Goal: Task Accomplishment & Management: Manage account settings

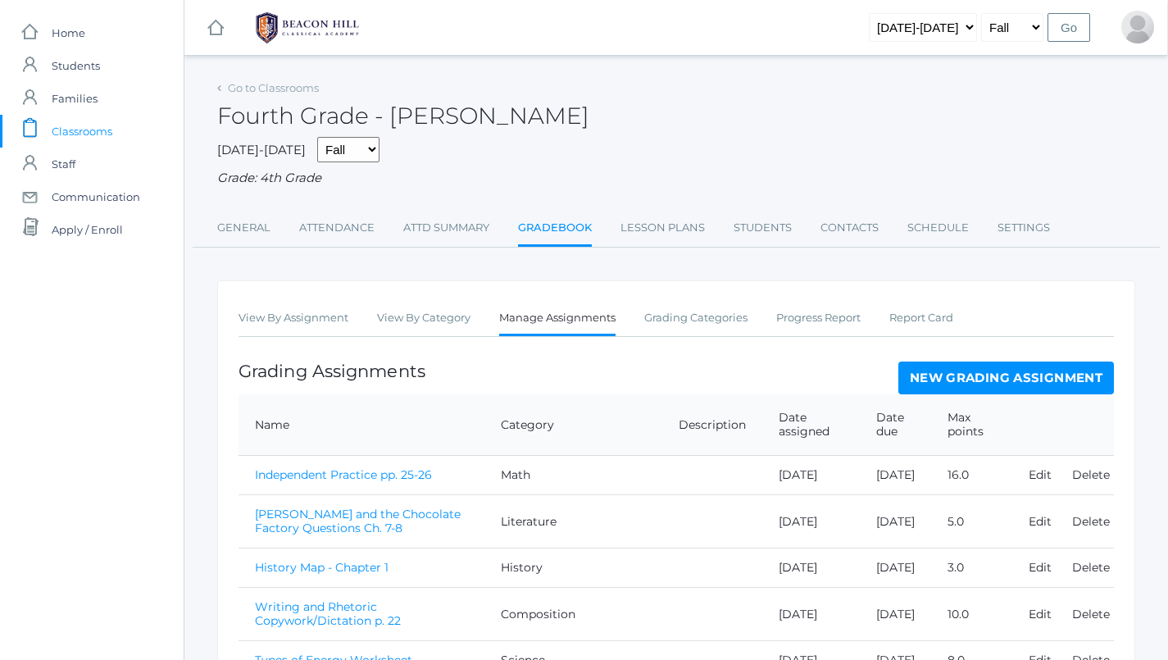
scroll to position [0, 1]
click at [569, 243] on div "Go to Classrooms Fourth Grade - [PERSON_NAME] [DATE]-[DATE] Fall Spring Grade: …" at bounding box center [676, 533] width 918 height 914
click at [561, 227] on link "Gradebook" at bounding box center [555, 228] width 74 height 35
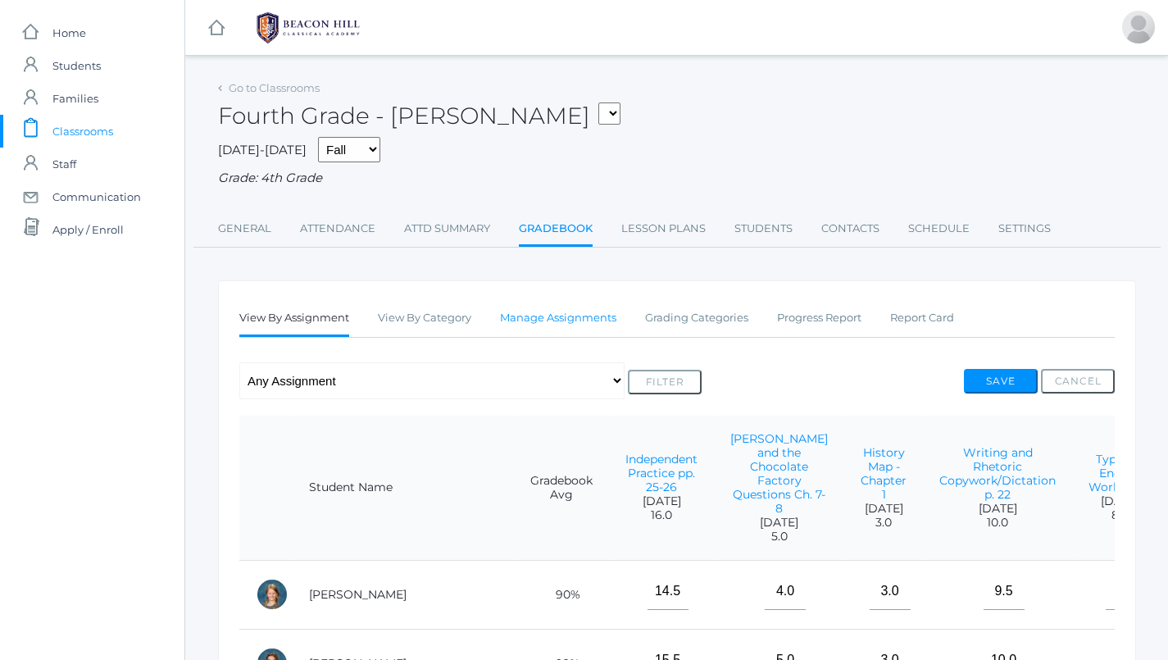
click at [578, 307] on link "Manage Assignments" at bounding box center [558, 318] width 116 height 33
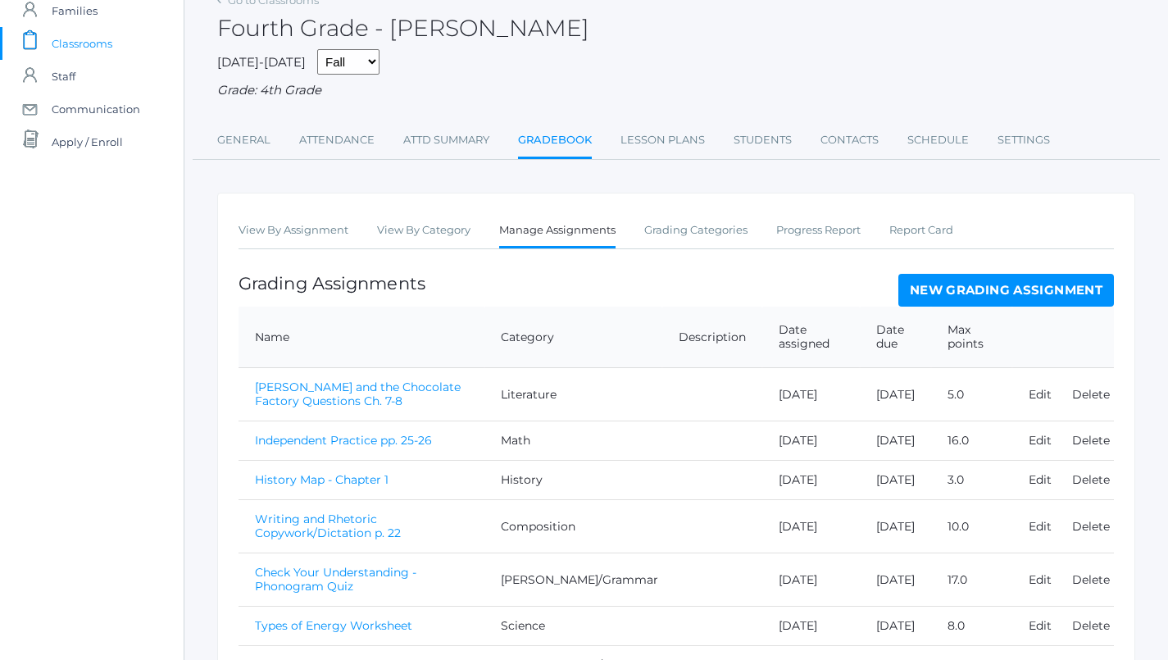
scroll to position [0, 1]
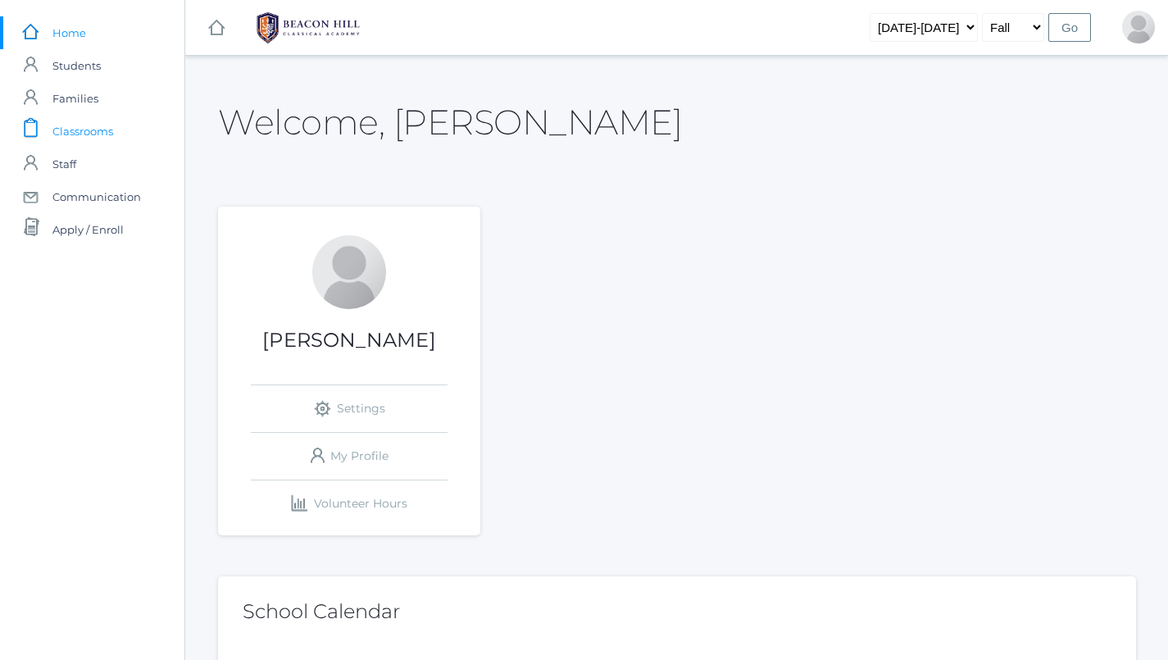
click at [107, 134] on span "Classrooms" at bounding box center [82, 131] width 61 height 33
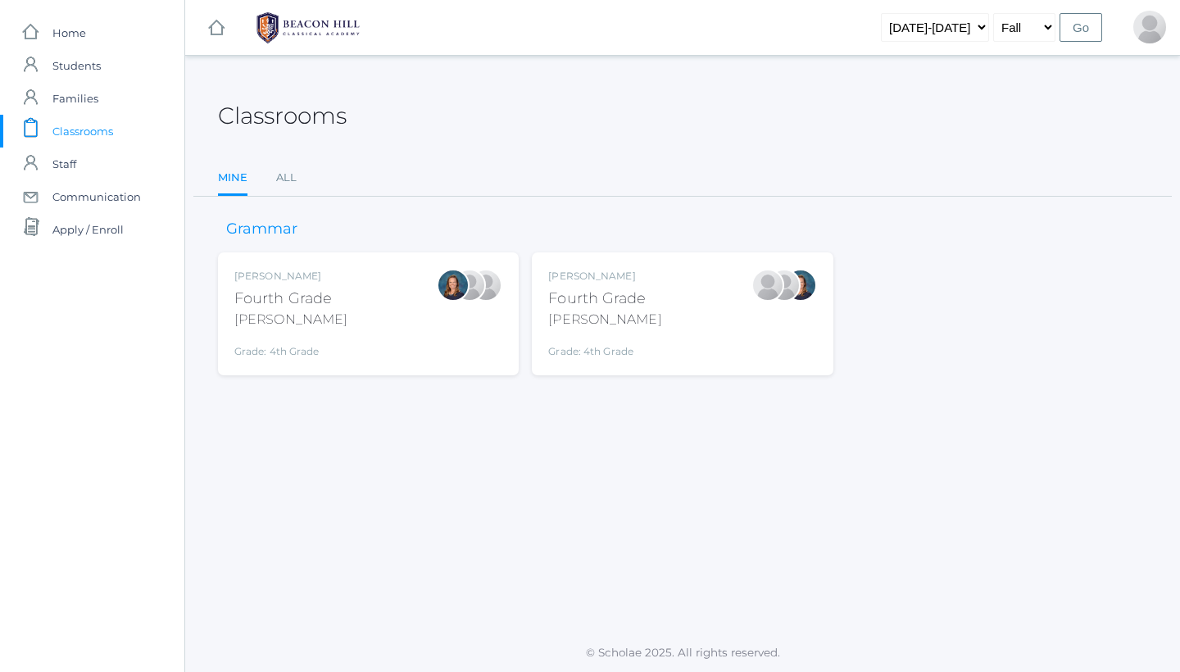
click at [594, 328] on div "Lydia Chaffin Fourth Grade Chaffin Grade: 4th Grade 04LA" at bounding box center [604, 314] width 113 height 90
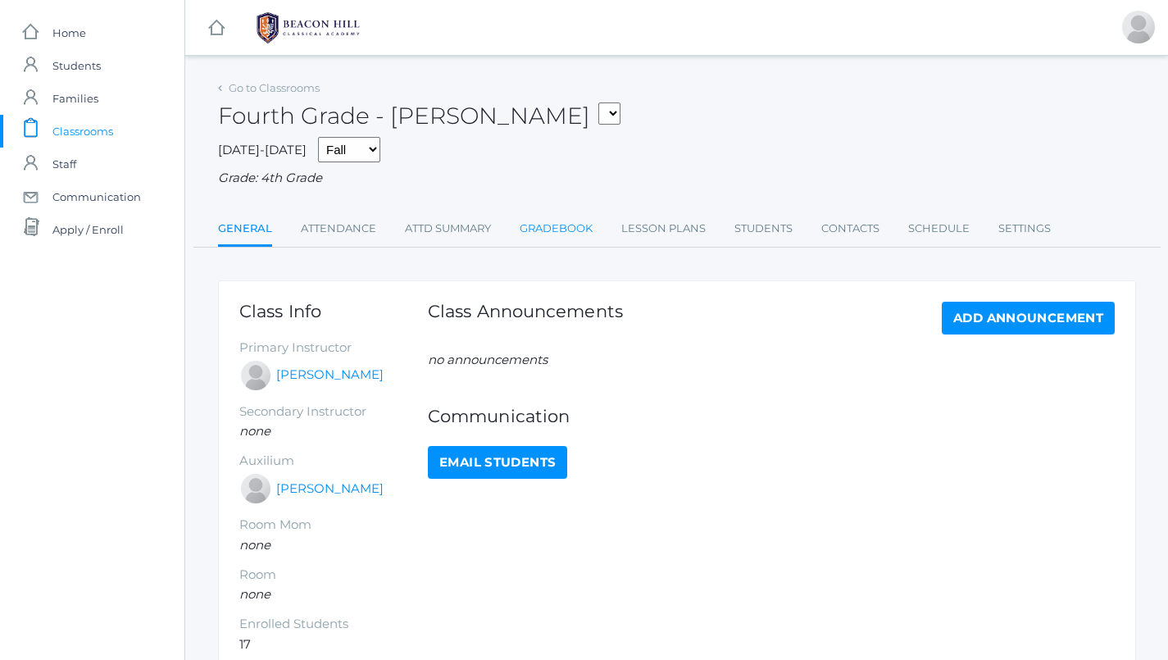
click at [574, 221] on link "Gradebook" at bounding box center [555, 228] width 73 height 33
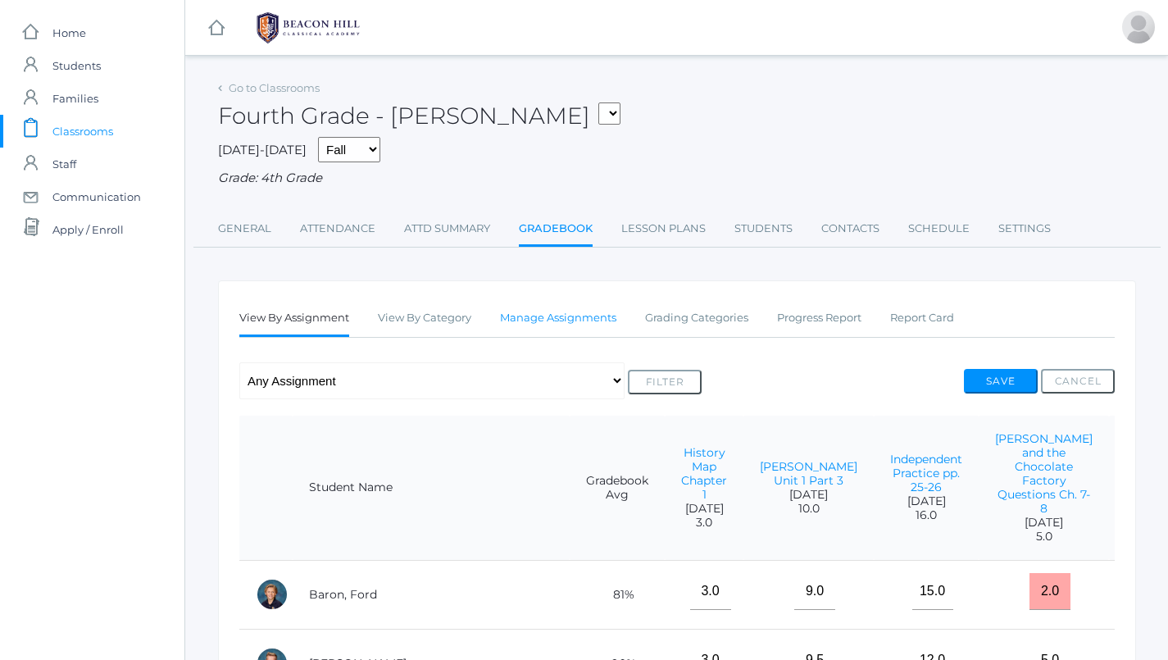
click at [596, 302] on link "Manage Assignments" at bounding box center [558, 318] width 116 height 33
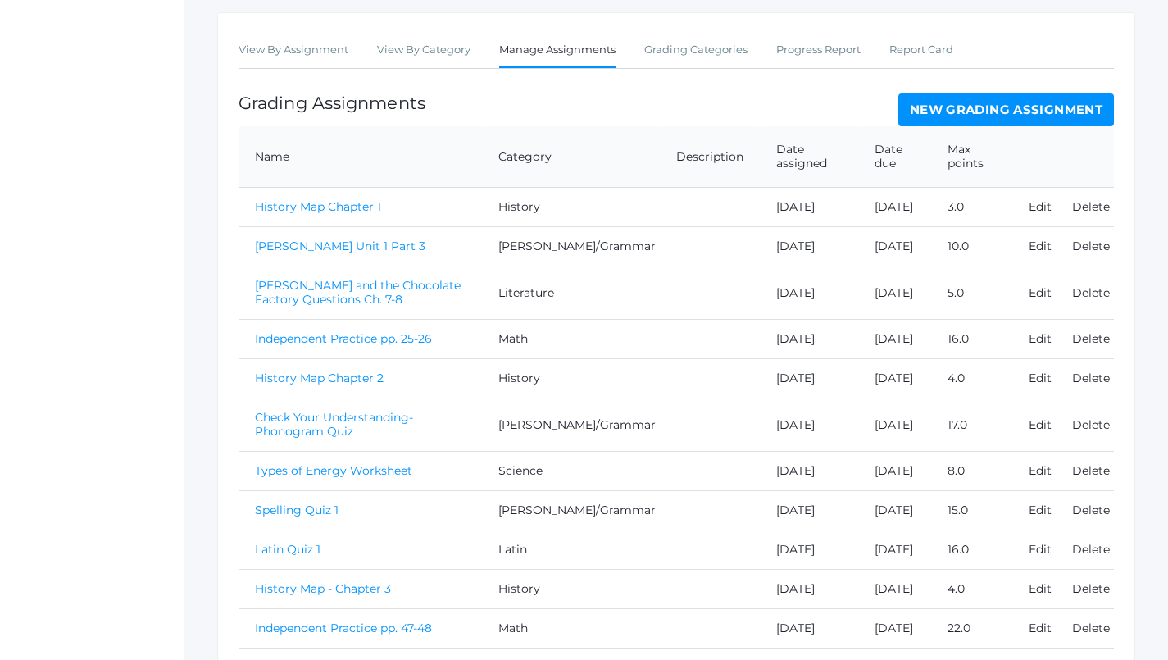
scroll to position [250, 1]
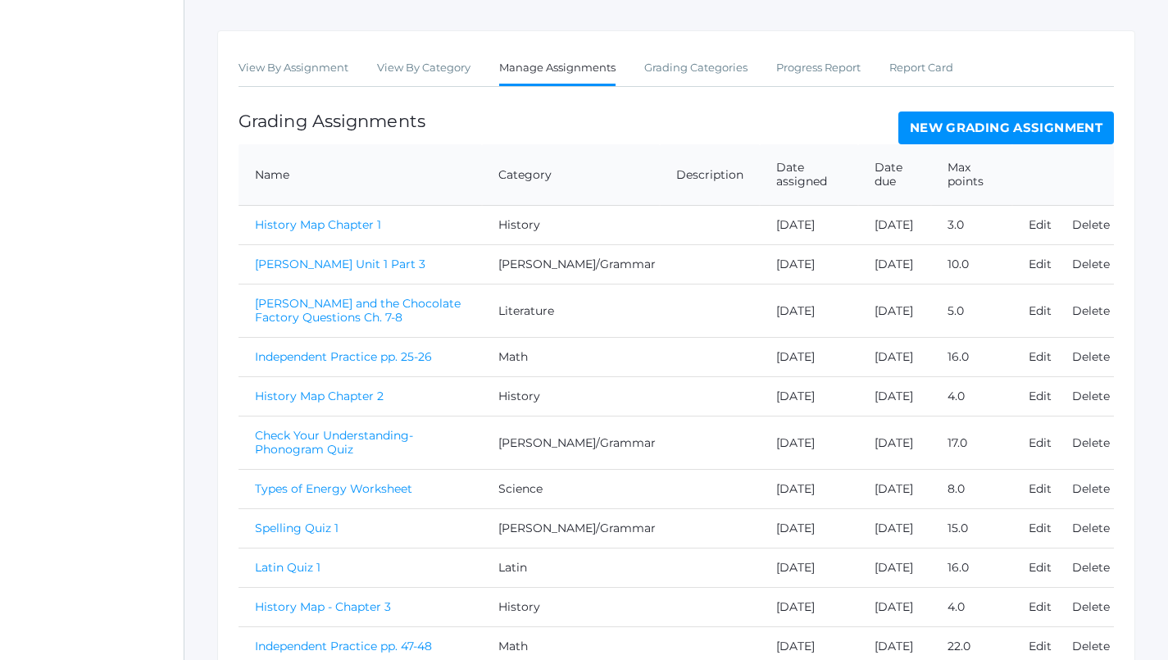
click at [966, 122] on link "New Grading Assignment" at bounding box center [1005, 127] width 215 height 33
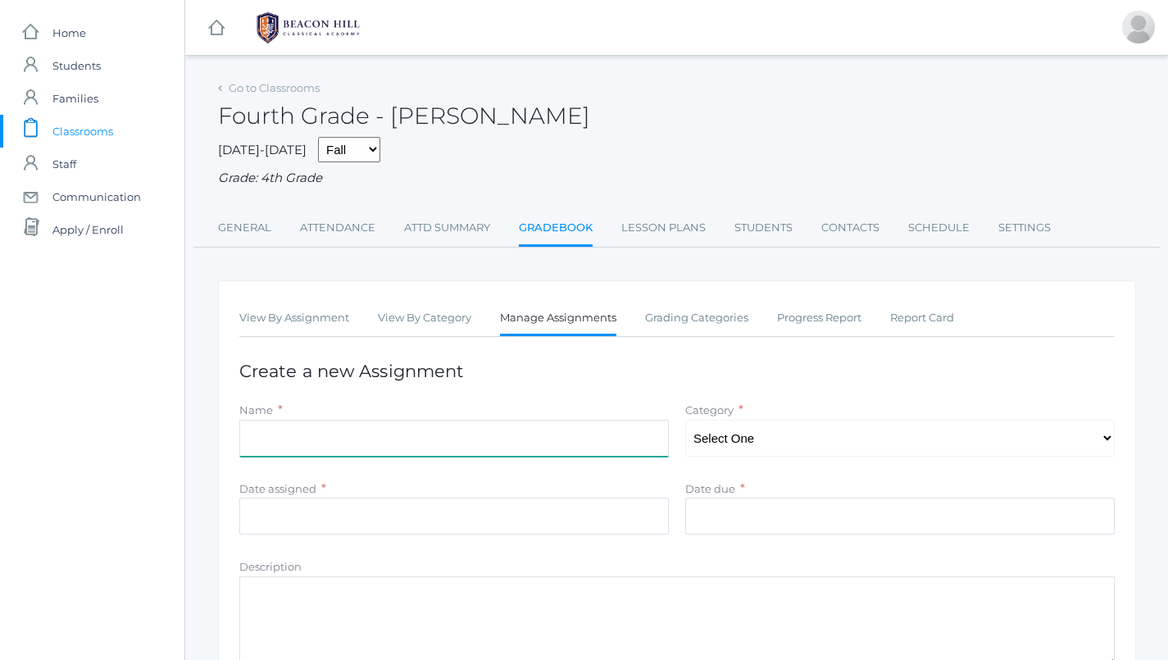
click at [400, 442] on input "Name" at bounding box center [453, 437] width 429 height 37
type input "Independent Practice pp. 59-60"
select select "1089"
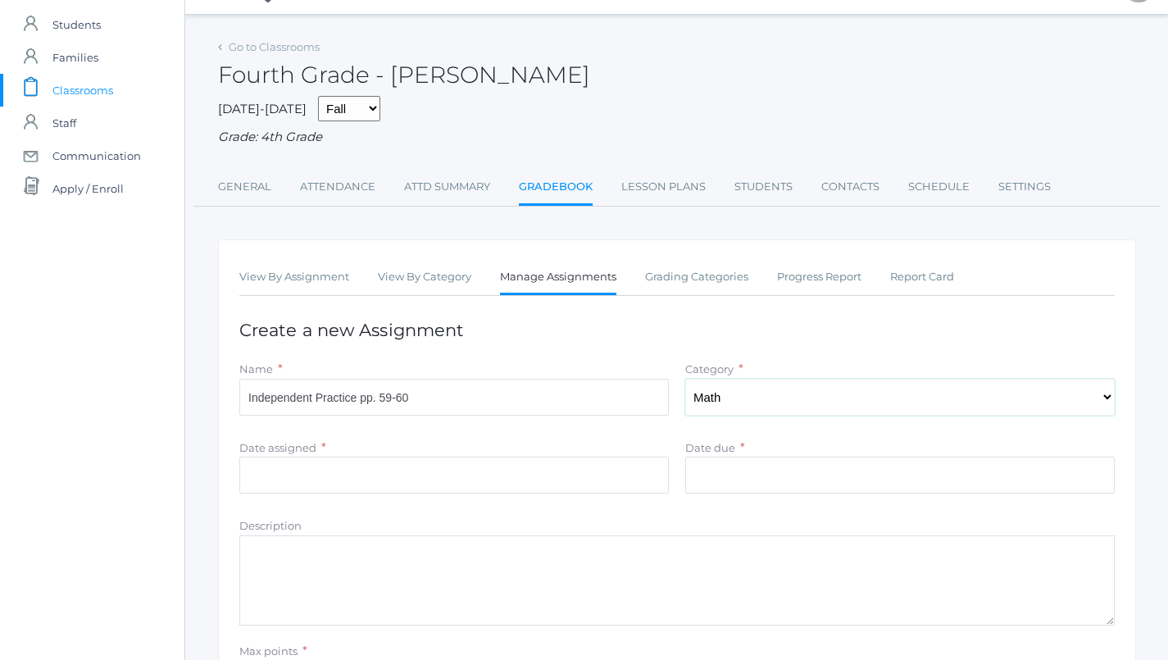
scroll to position [64, 0]
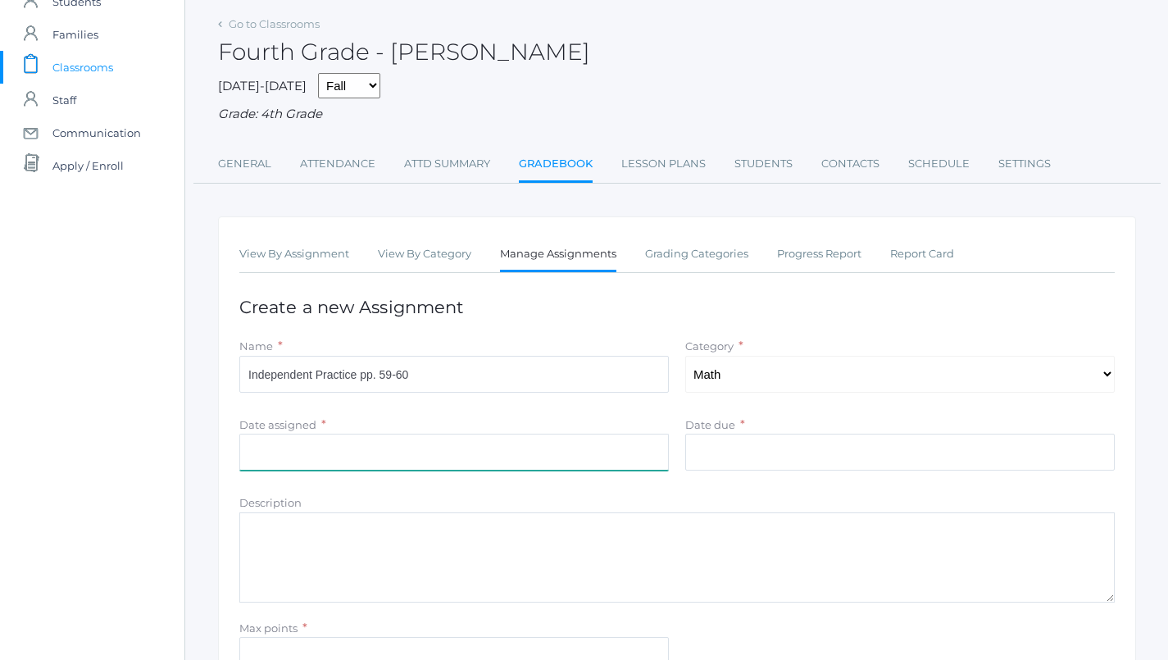
click at [570, 456] on input "Date assigned" at bounding box center [453, 451] width 429 height 37
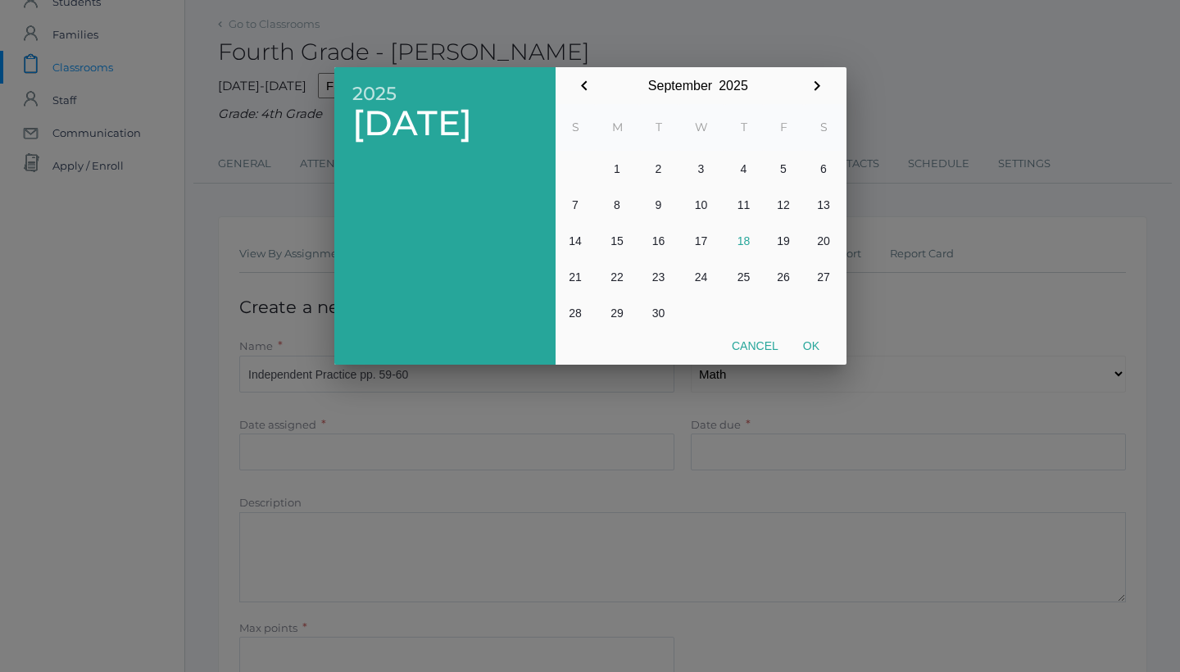
click at [702, 237] on button "17" at bounding box center [701, 241] width 46 height 36
click at [805, 342] on button "Ok" at bounding box center [811, 345] width 41 height 29
type input "[DATE]"
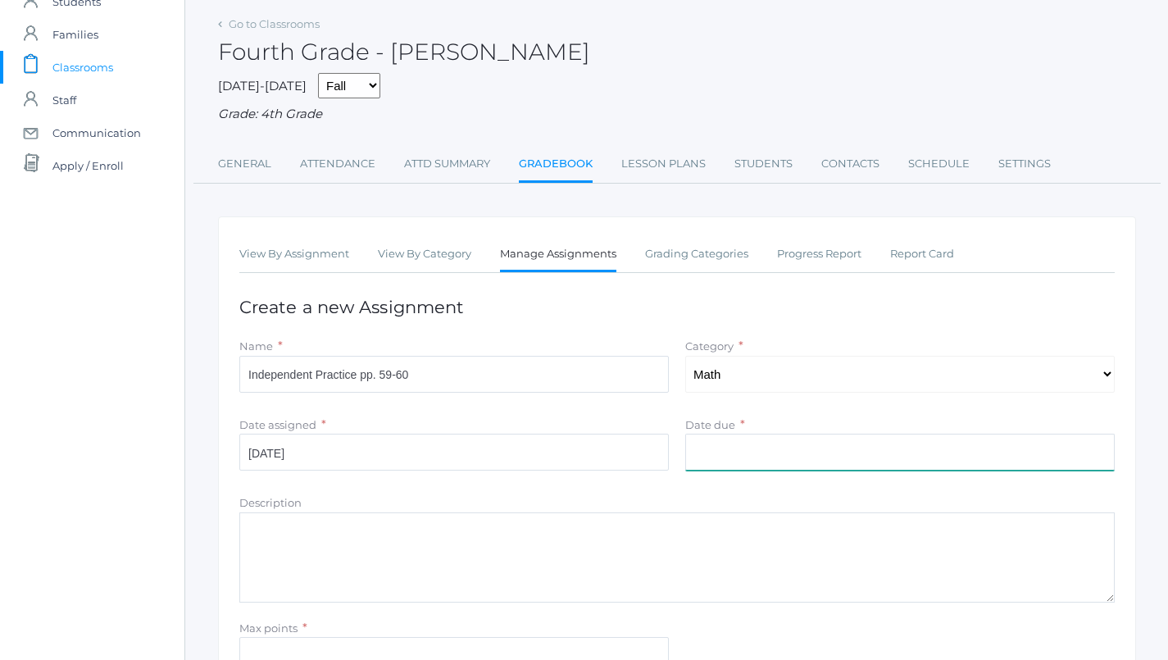
click at [778, 444] on input "Date due" at bounding box center [899, 451] width 429 height 37
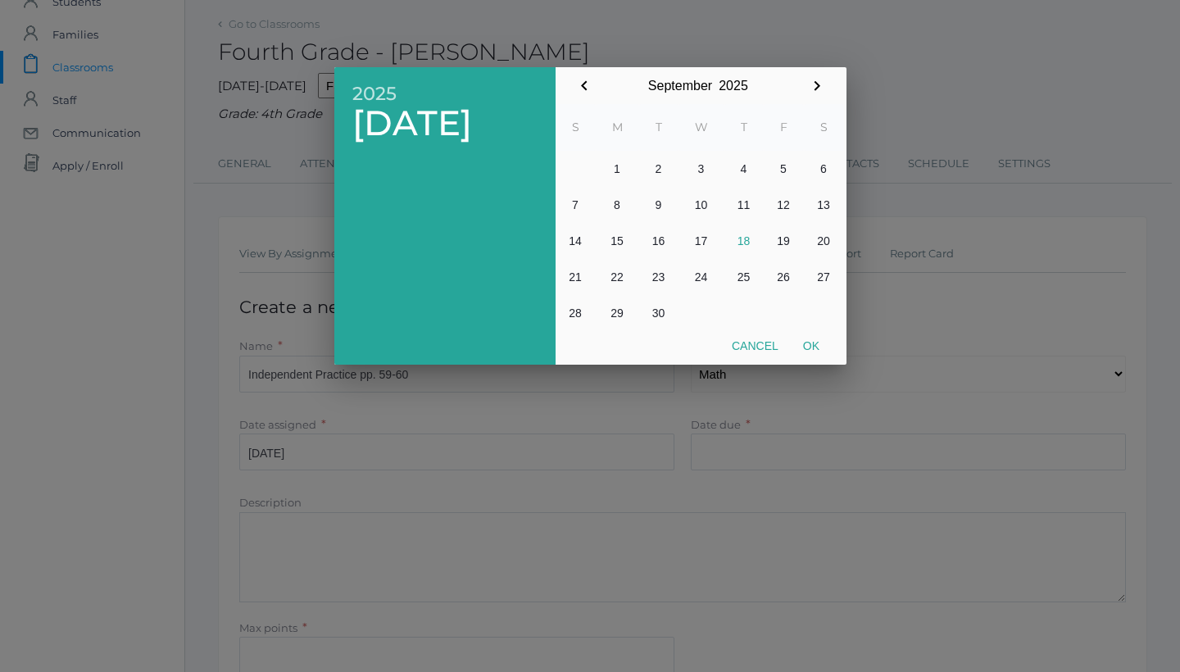
click at [708, 233] on button "17" at bounding box center [701, 241] width 46 height 36
click at [810, 350] on button "Ok" at bounding box center [811, 345] width 41 height 29
type input "[DATE]"
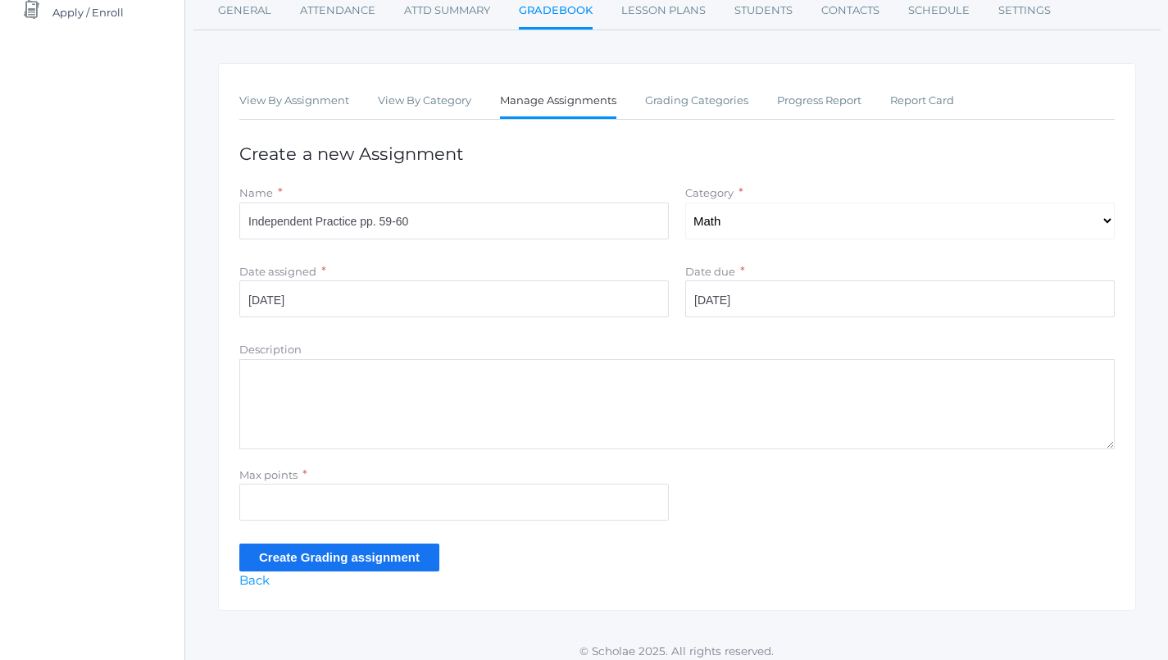
scroll to position [216, 0]
click at [511, 494] on input "Max points" at bounding box center [453, 502] width 429 height 37
type input "11"
click at [325, 550] on input "Create Grading assignment" at bounding box center [339, 557] width 200 height 27
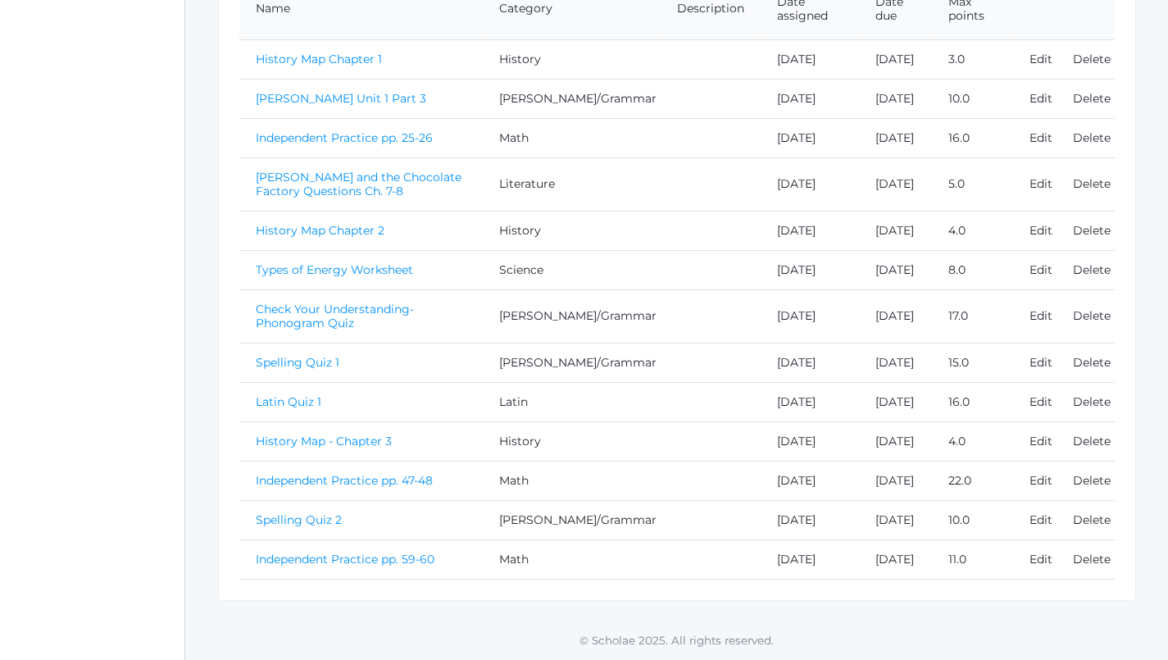
scroll to position [570, 0]
click at [399, 557] on link "Independent Practice pp. 59-60" at bounding box center [345, 558] width 179 height 15
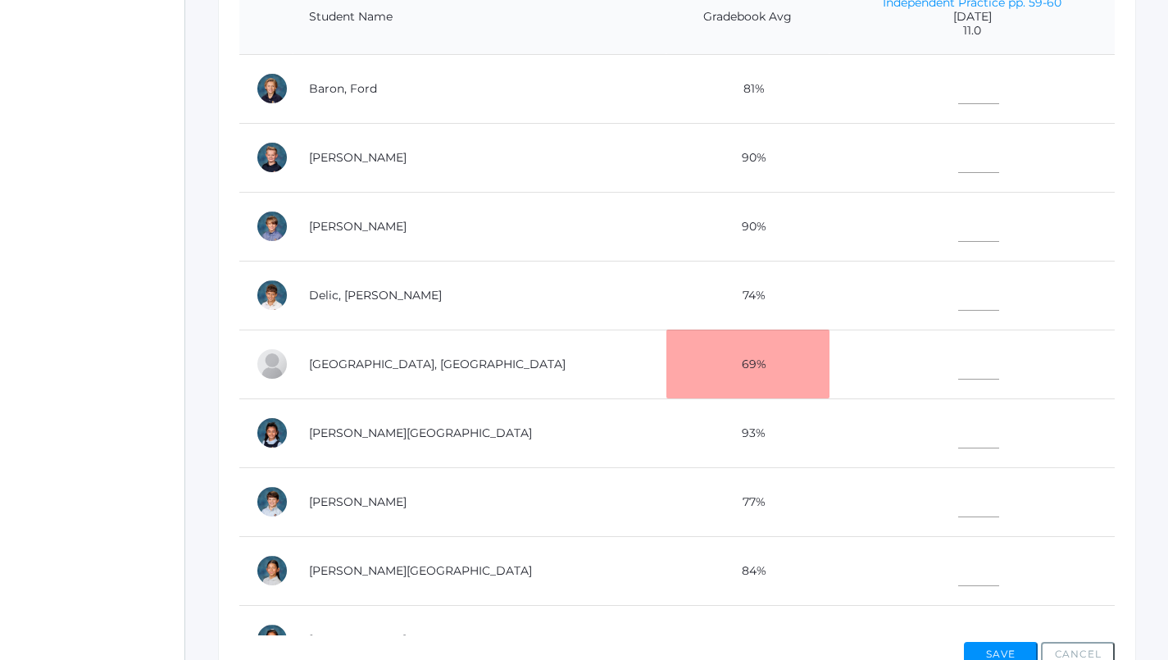
scroll to position [128, 0]
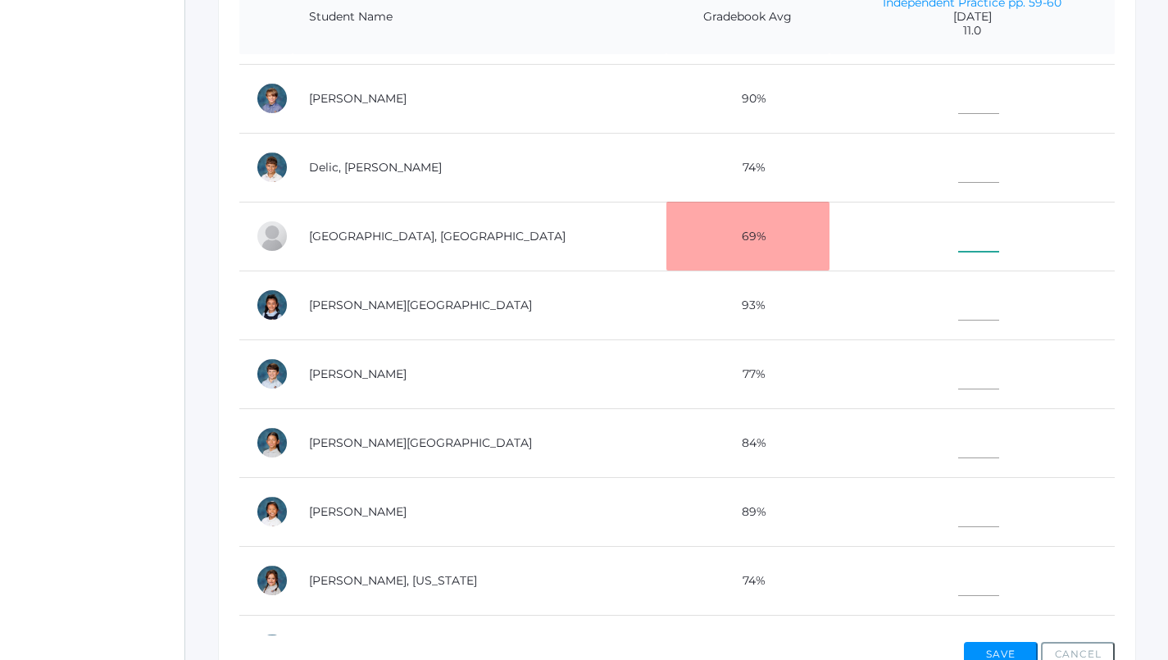
click at [958, 225] on input"] "text" at bounding box center [978, 233] width 41 height 37
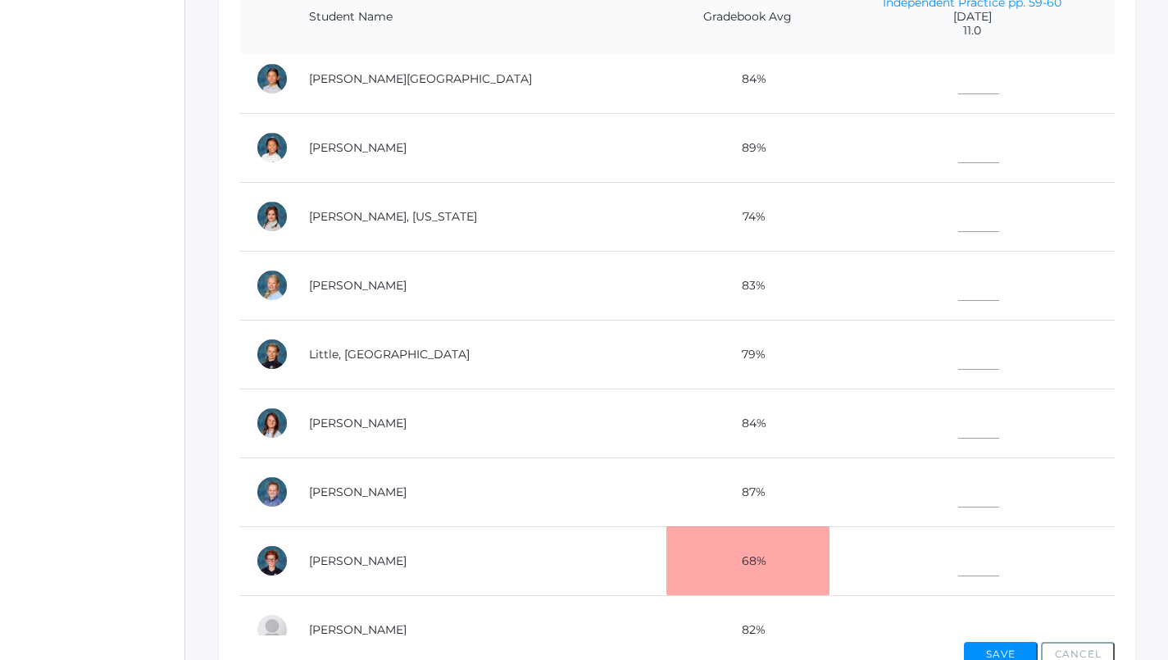
scroll to position [492, 0]
type input"] "5"
click at [958, 424] on input"] "text" at bounding box center [978, 419] width 41 height 37
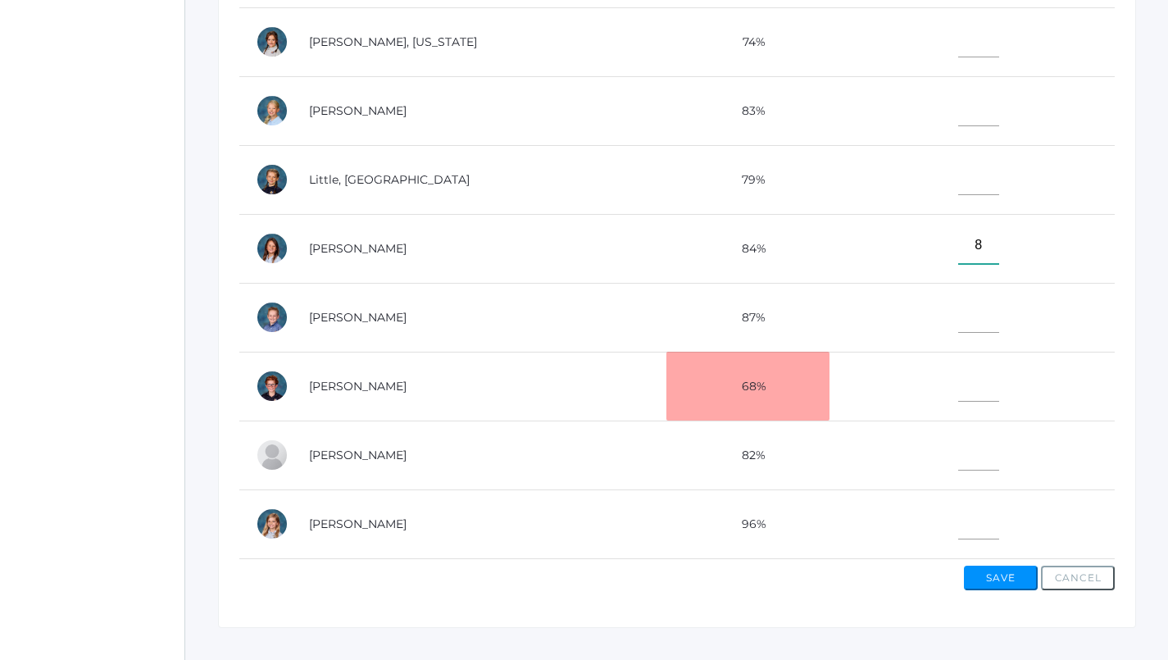
scroll to position [514, 0]
type input"] "8"
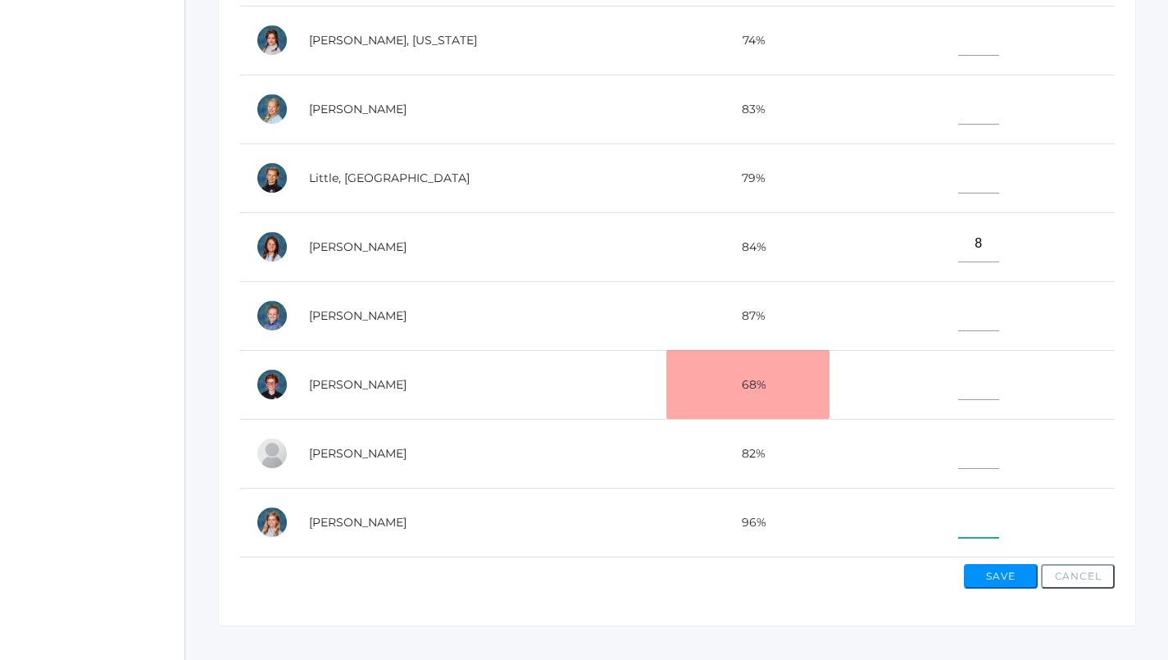
click at [958, 501] on input"] "text" at bounding box center [978, 519] width 41 height 37
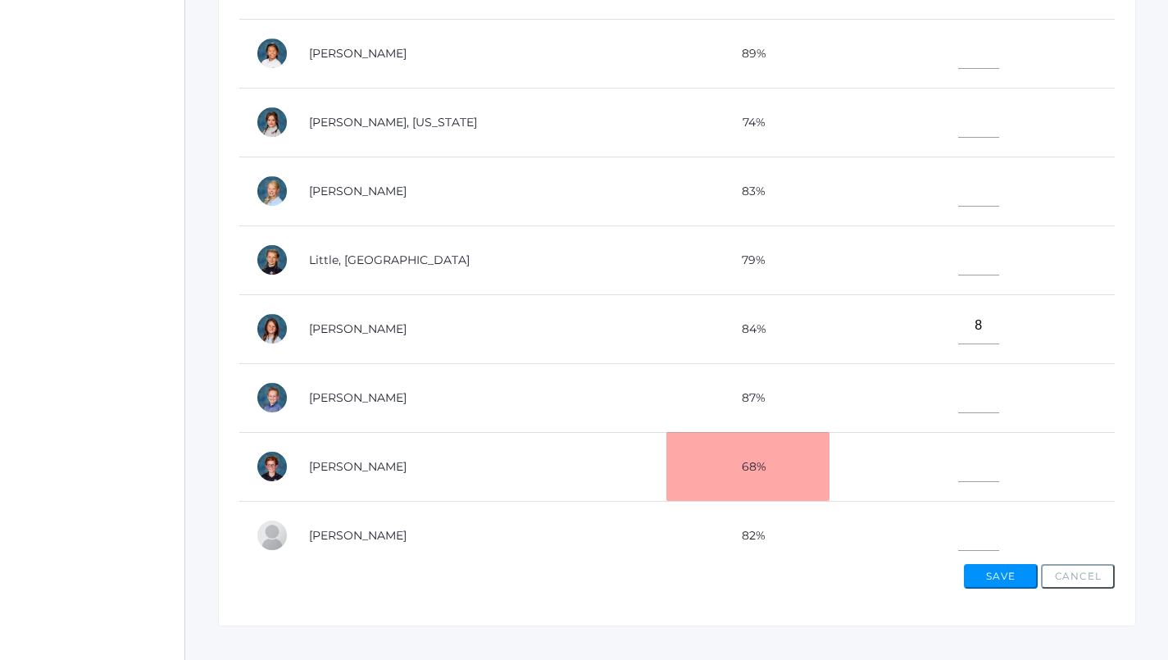
scroll to position [489, 0]
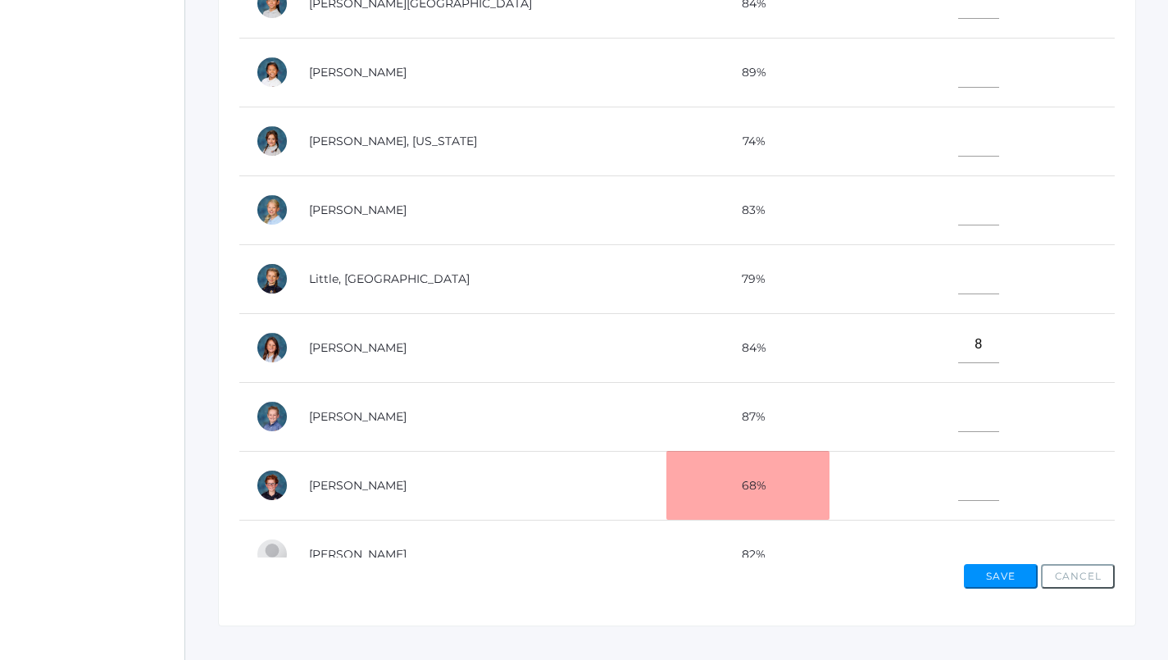
type input"] "9"
click at [958, 212] on input"] "text" at bounding box center [978, 206] width 41 height 37
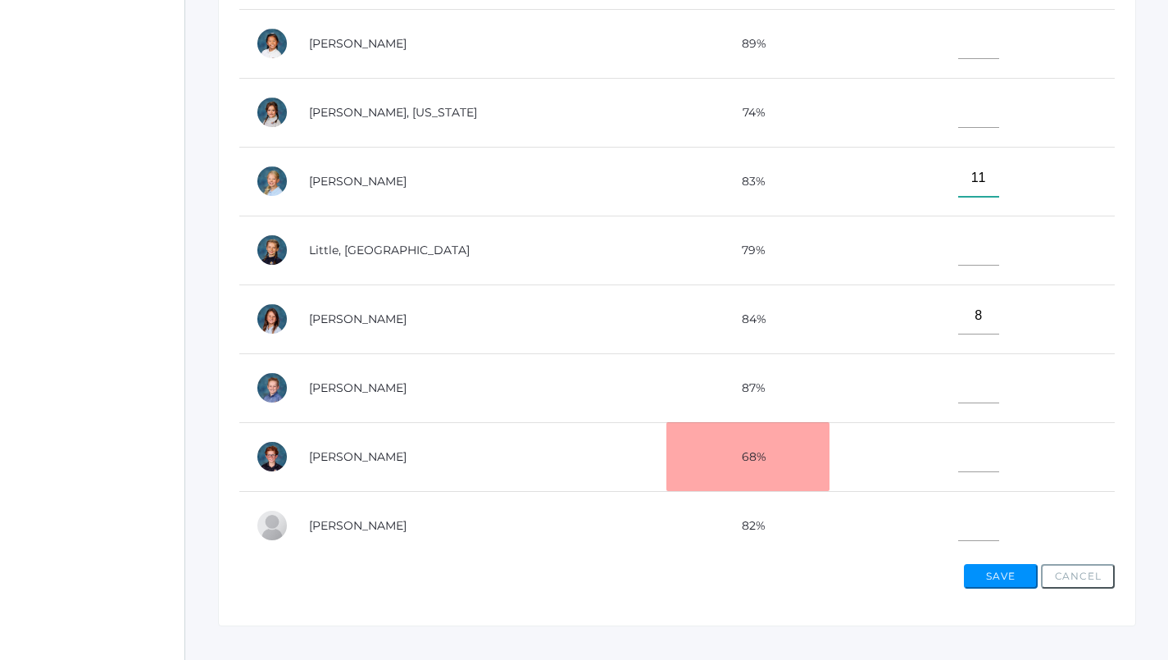
scroll to position [524, 0]
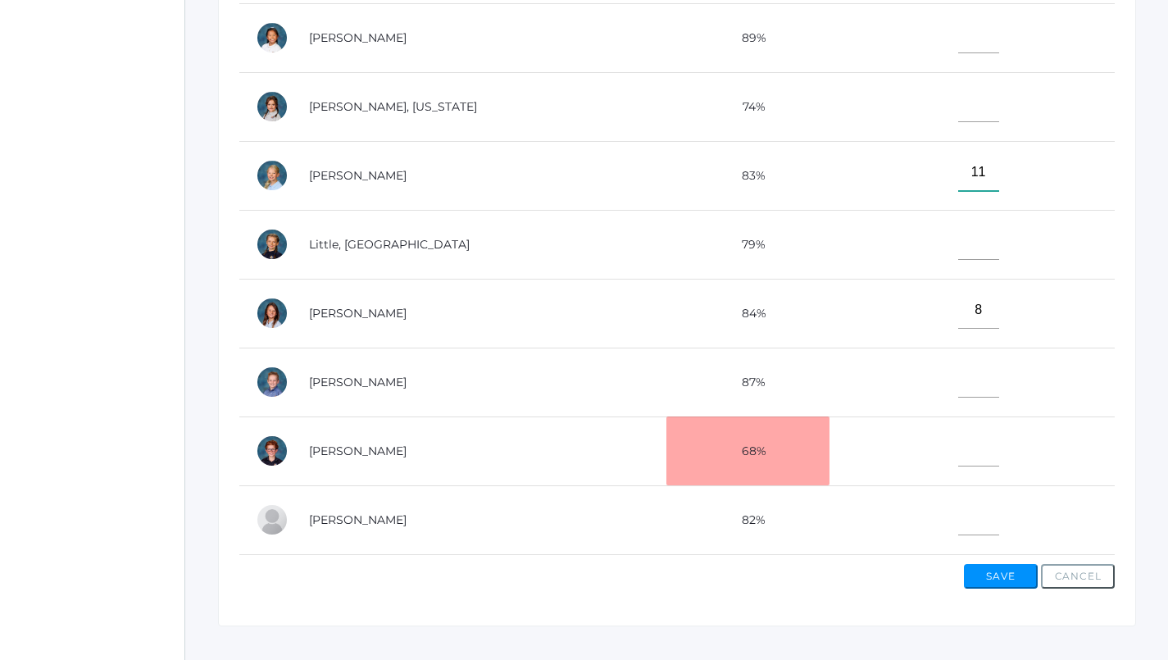
type input"] "11"
click at [958, 107] on input"] "text" at bounding box center [978, 103] width 41 height 37
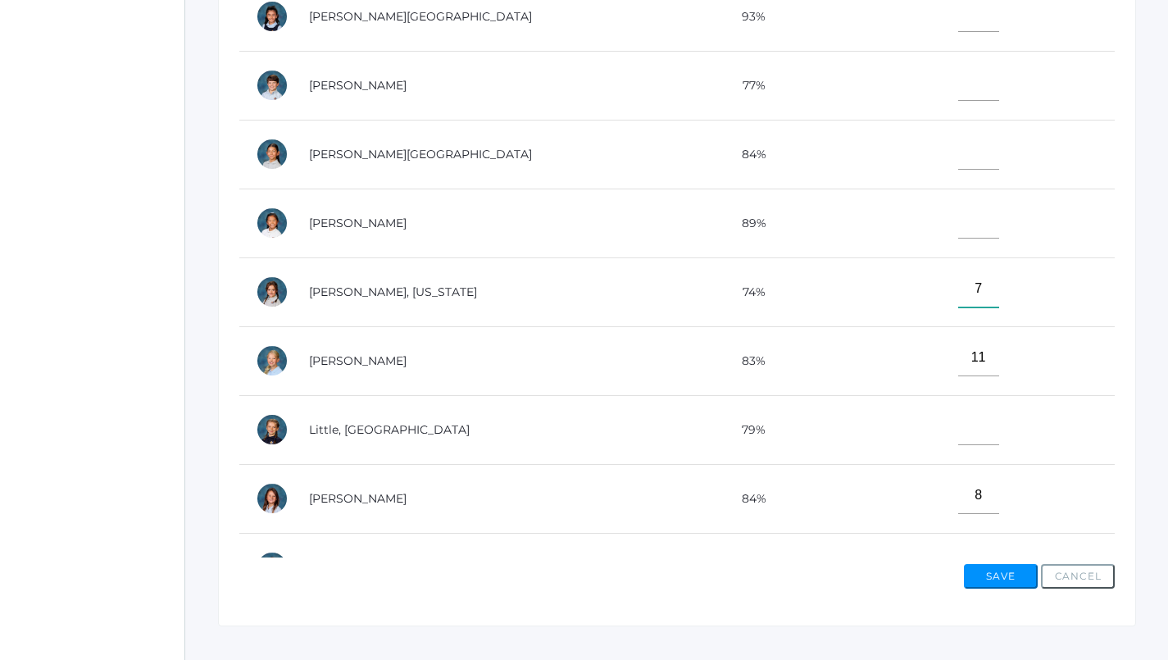
scroll to position [346, 0]
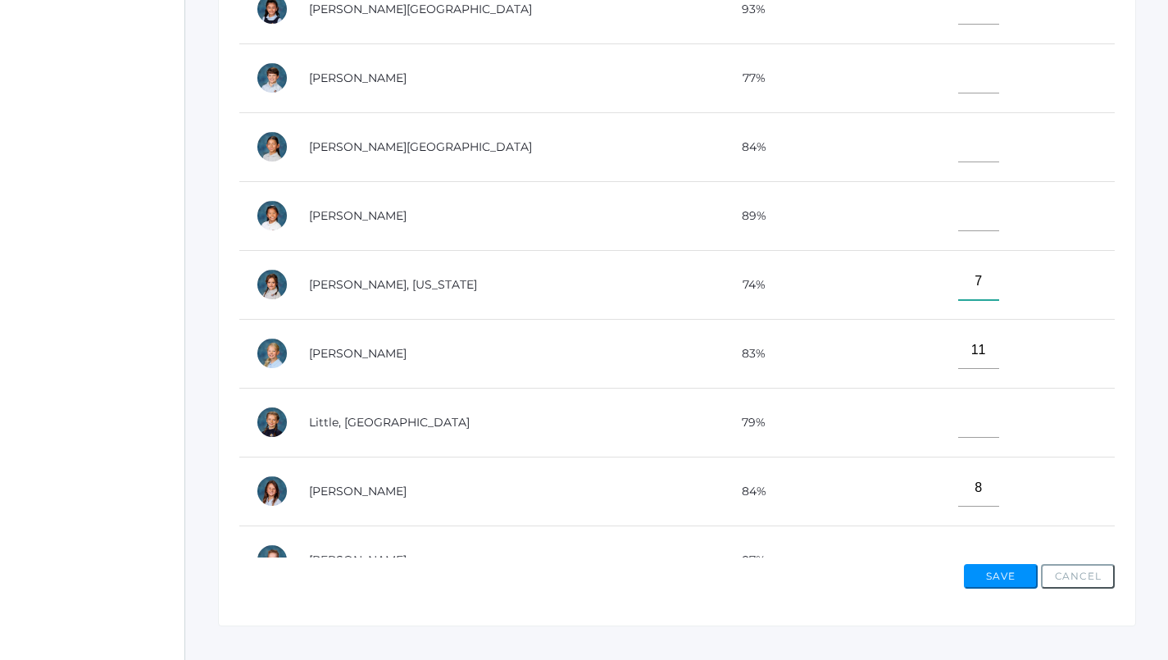
type input"] "7"
click at [958, 215] on input"] "text" at bounding box center [978, 212] width 41 height 37
type input"] "10"
click at [958, 410] on input"] "text" at bounding box center [978, 419] width 41 height 37
type input"] "4"
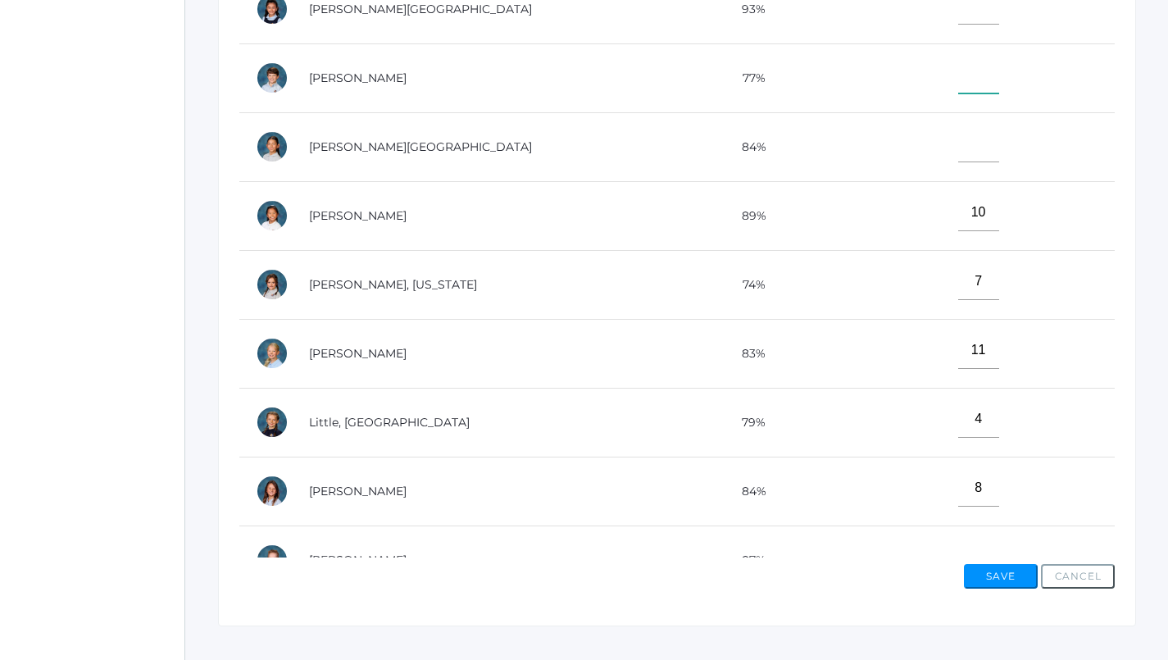
click at [958, 79] on input"] "text" at bounding box center [978, 75] width 41 height 37
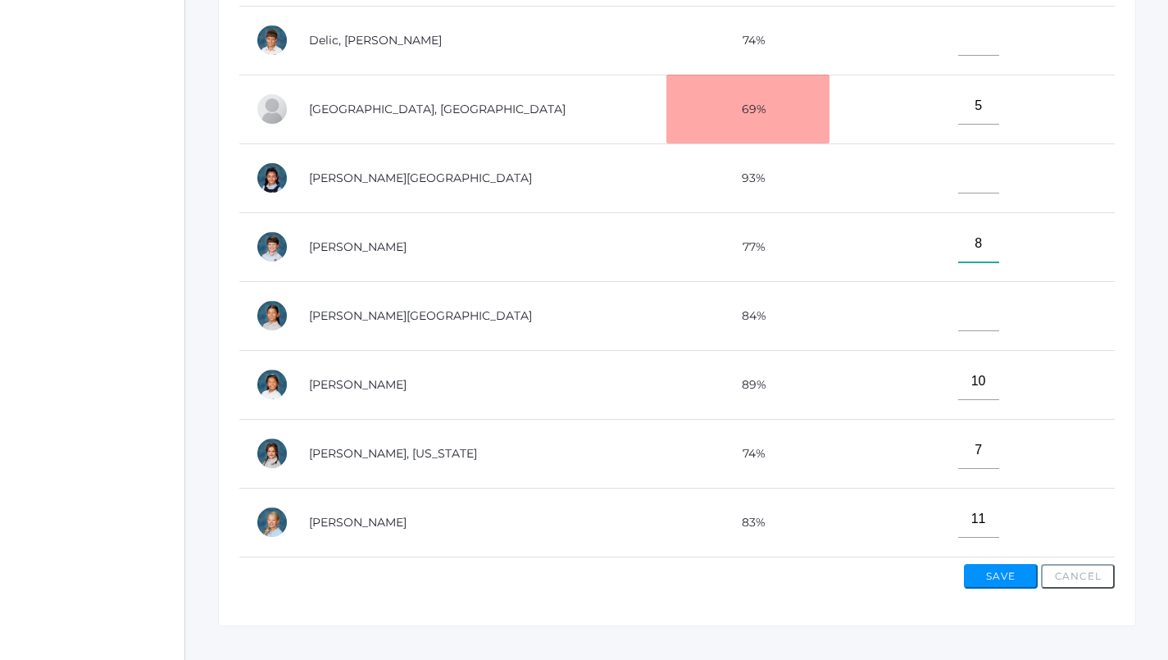
scroll to position [161, 0]
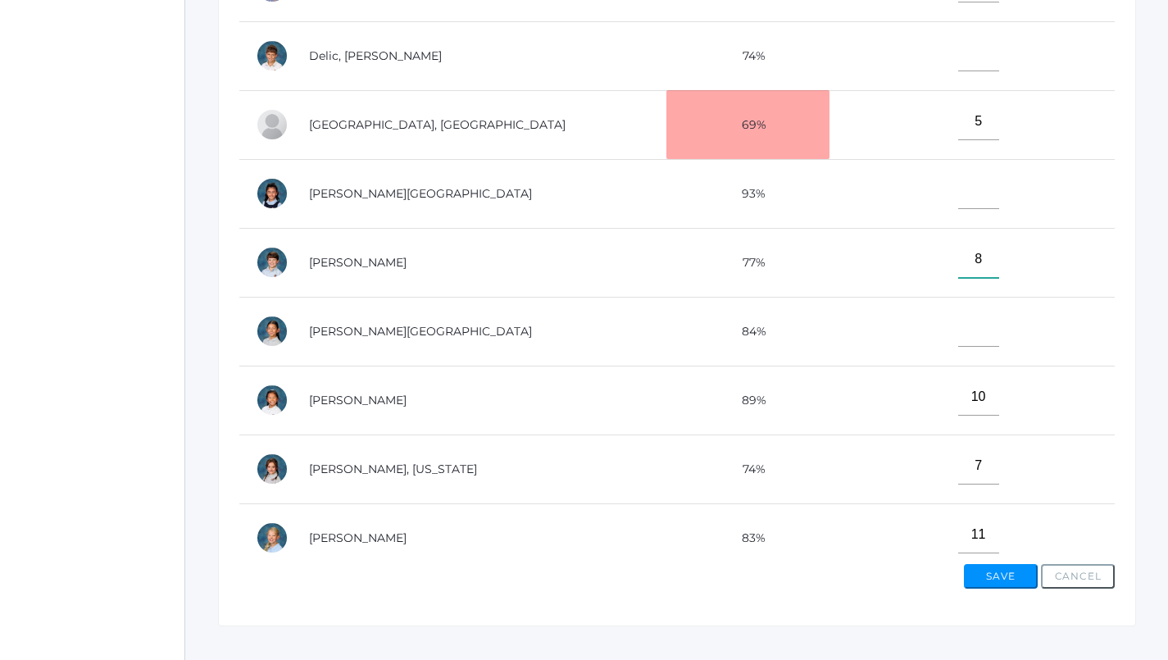
type input"] "8"
click at [958, 181] on input"] "text" at bounding box center [978, 190] width 41 height 37
type input"] "8"
click at [958, 329] on input"] "text" at bounding box center [978, 328] width 41 height 37
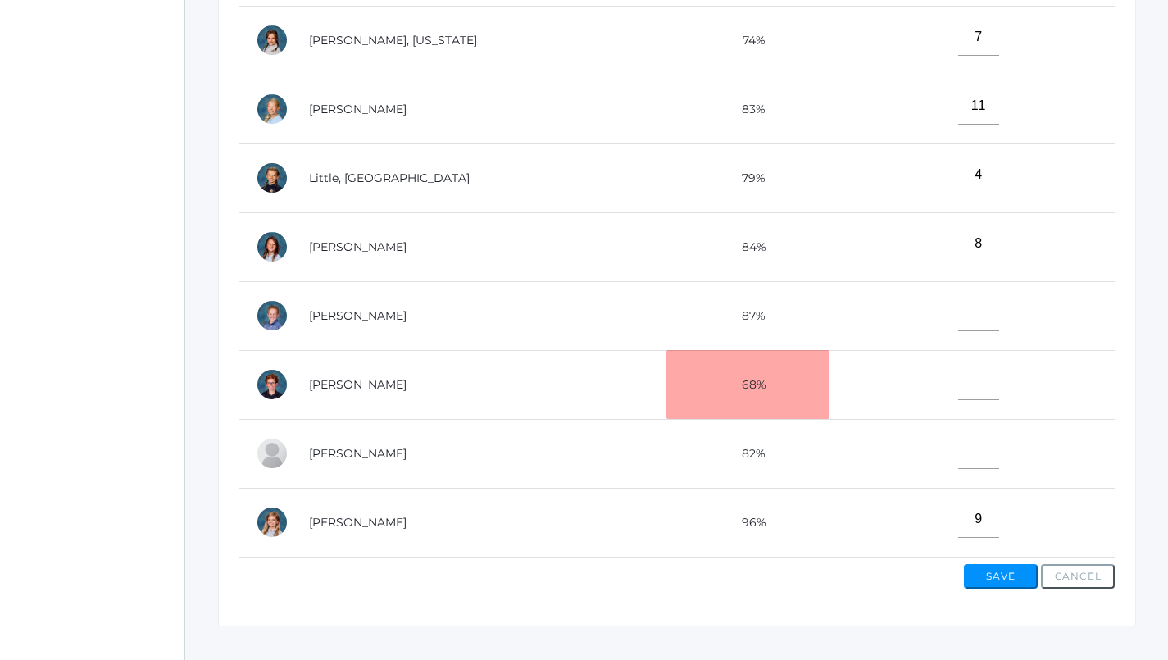
scroll to position [602, 0]
type input"] "9"
click at [958, 438] on input"] "text" at bounding box center [978, 450] width 41 height 37
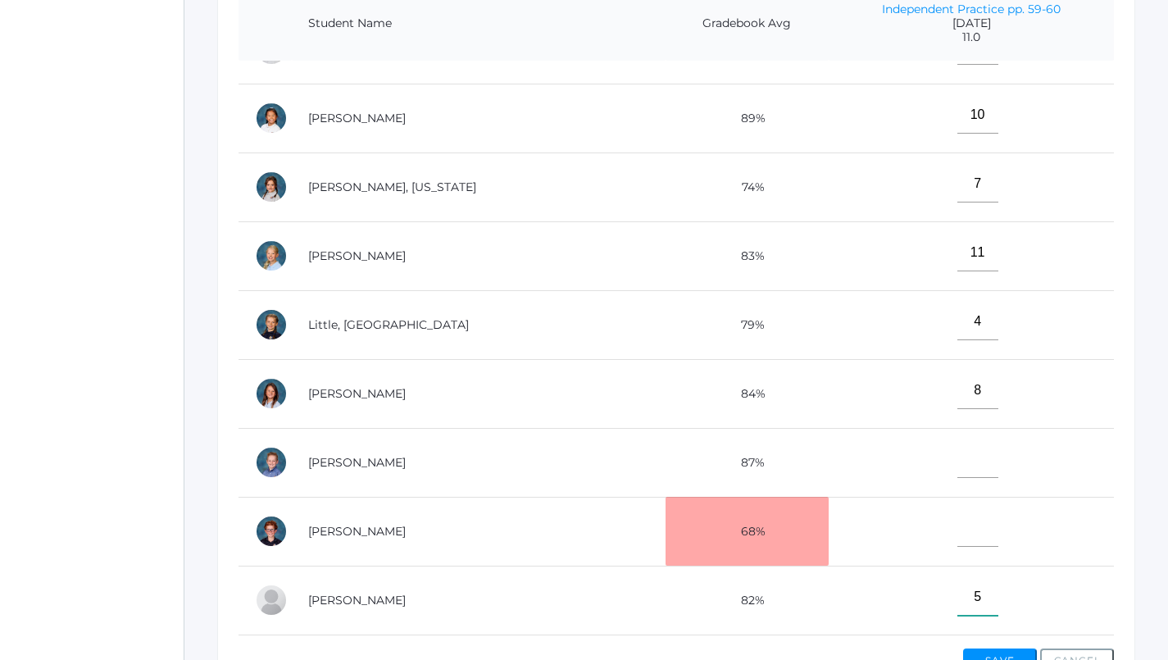
scroll to position [528, 0]
type input"] "5"
click at [957, 444] on input"] "text" at bounding box center [977, 458] width 41 height 37
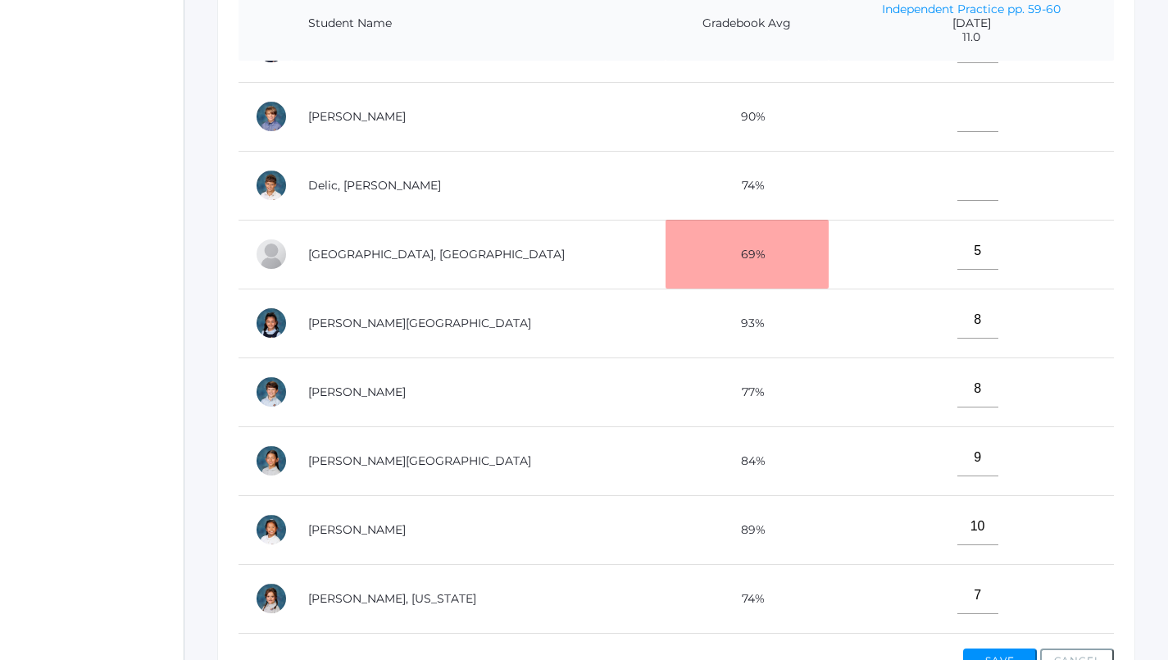
scroll to position [84, 0]
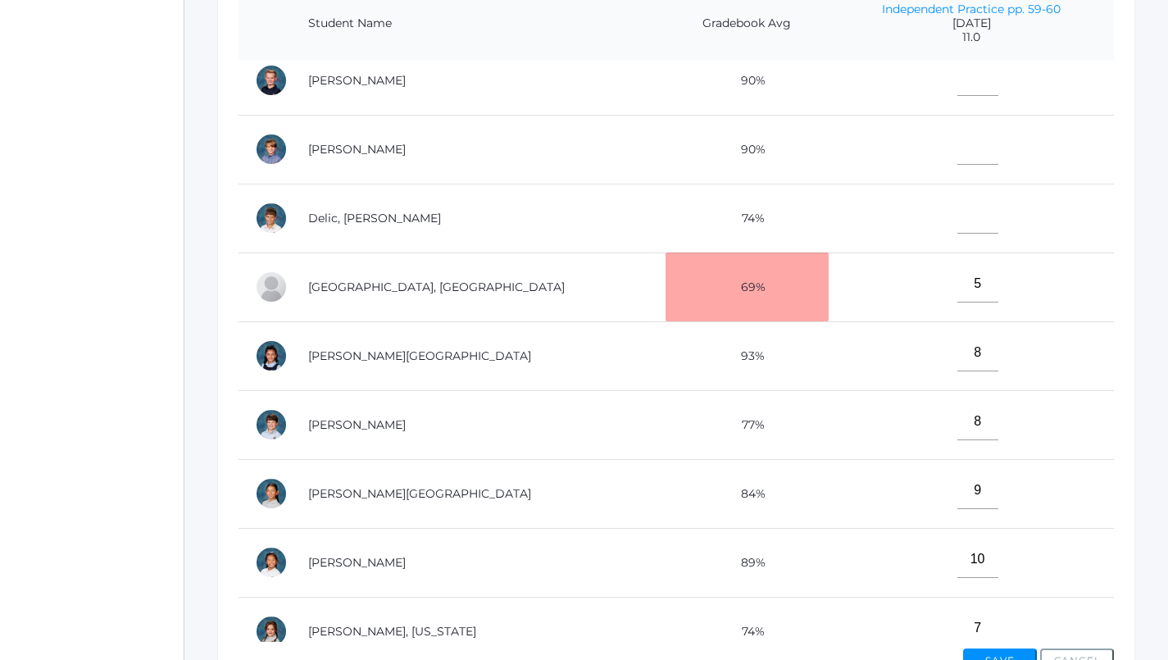
type input"] "3"
click at [957, 211] on input"] "text" at bounding box center [977, 215] width 41 height 37
type input"] "7"
click at [957, 145] on input"] "text" at bounding box center [977, 146] width 41 height 37
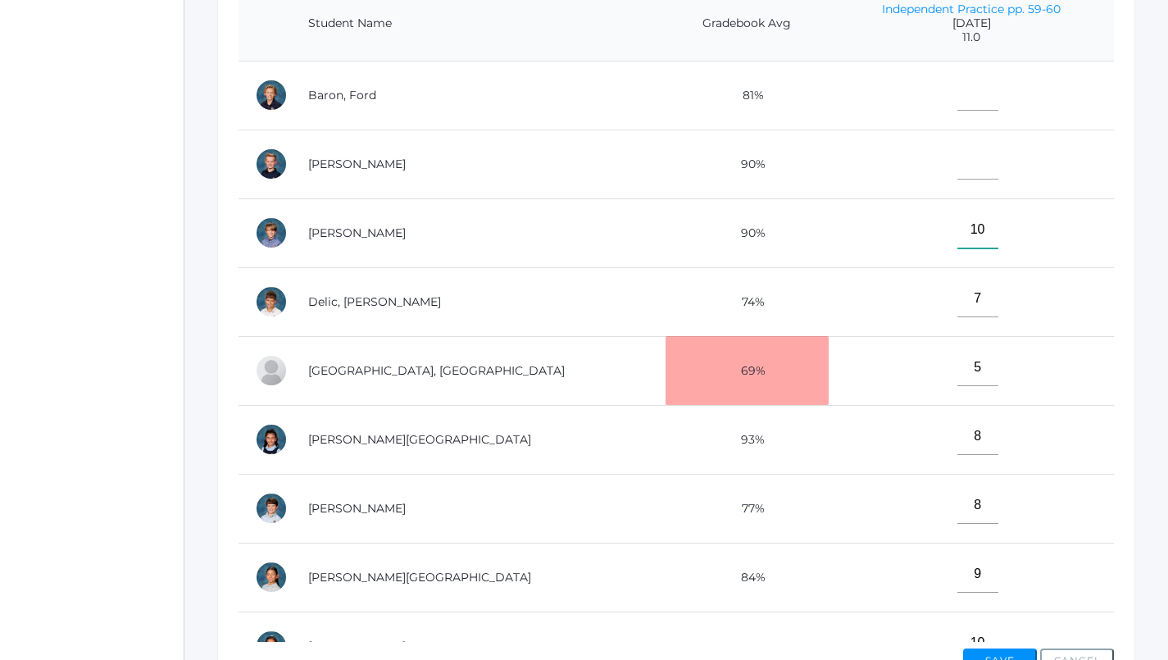
scroll to position [0, 0]
type input"] "10"
click at [957, 161] on input"] "text" at bounding box center [977, 161] width 41 height 37
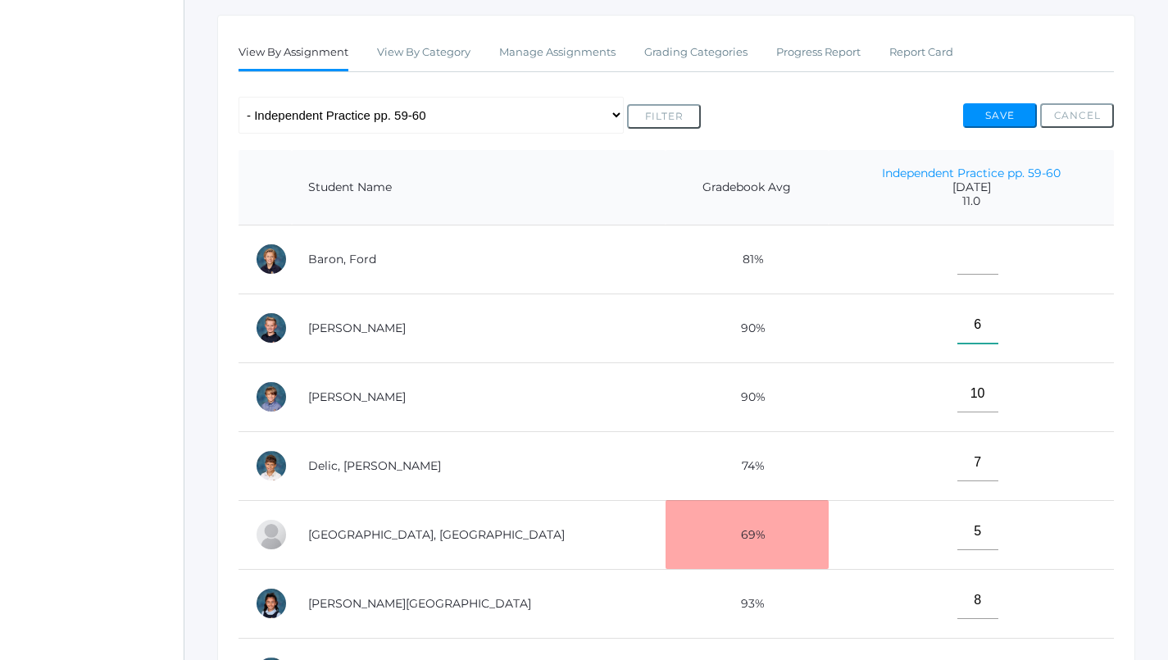
scroll to position [265, 1]
type input"] "6"
click at [957, 262] on input"] "text" at bounding box center [977, 256] width 41 height 37
type input"] "11"
click at [1003, 103] on button "Save" at bounding box center [1000, 115] width 74 height 25
